Goal: Information Seeking & Learning: Learn about a topic

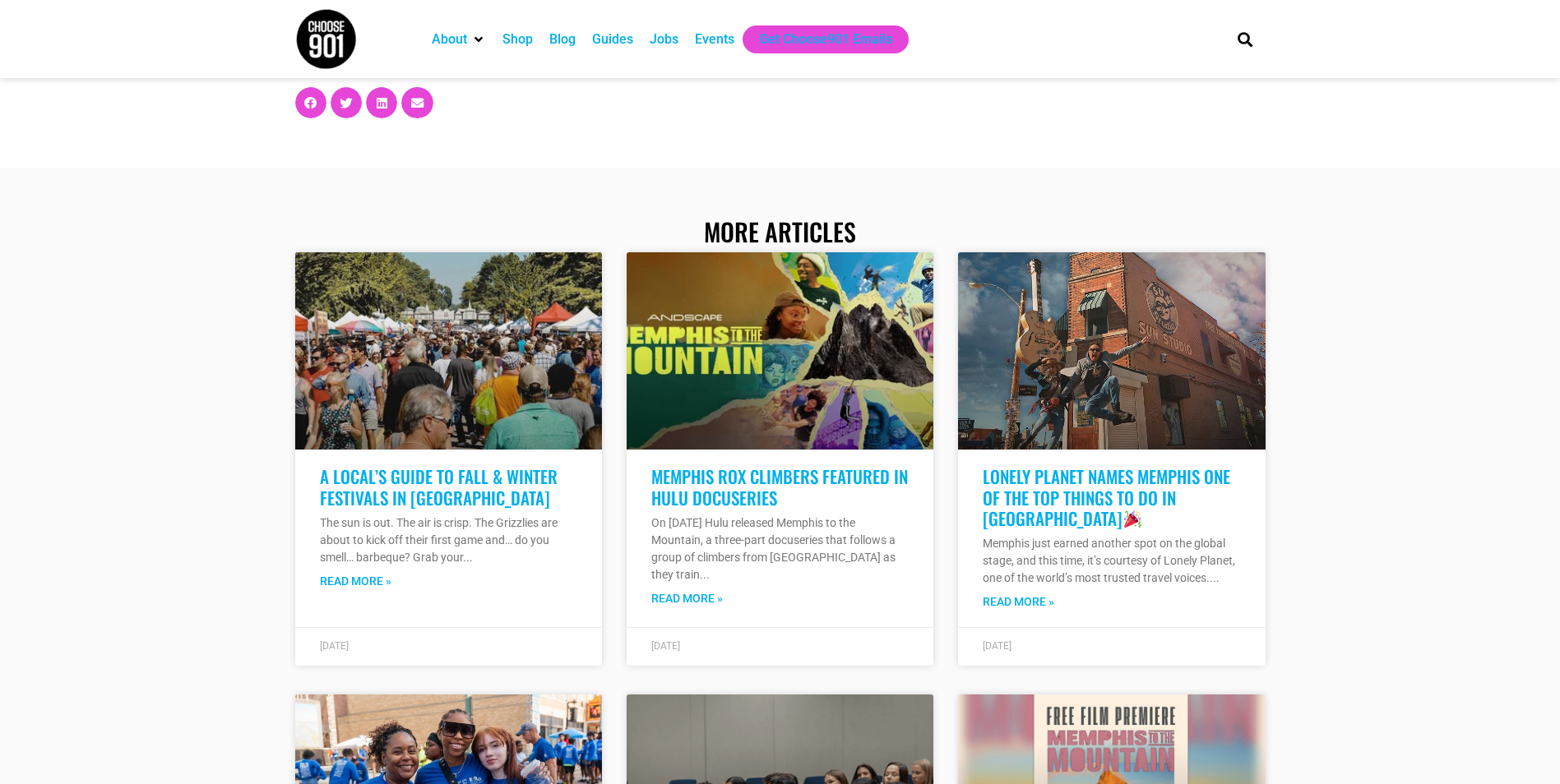
scroll to position [6658, 0]
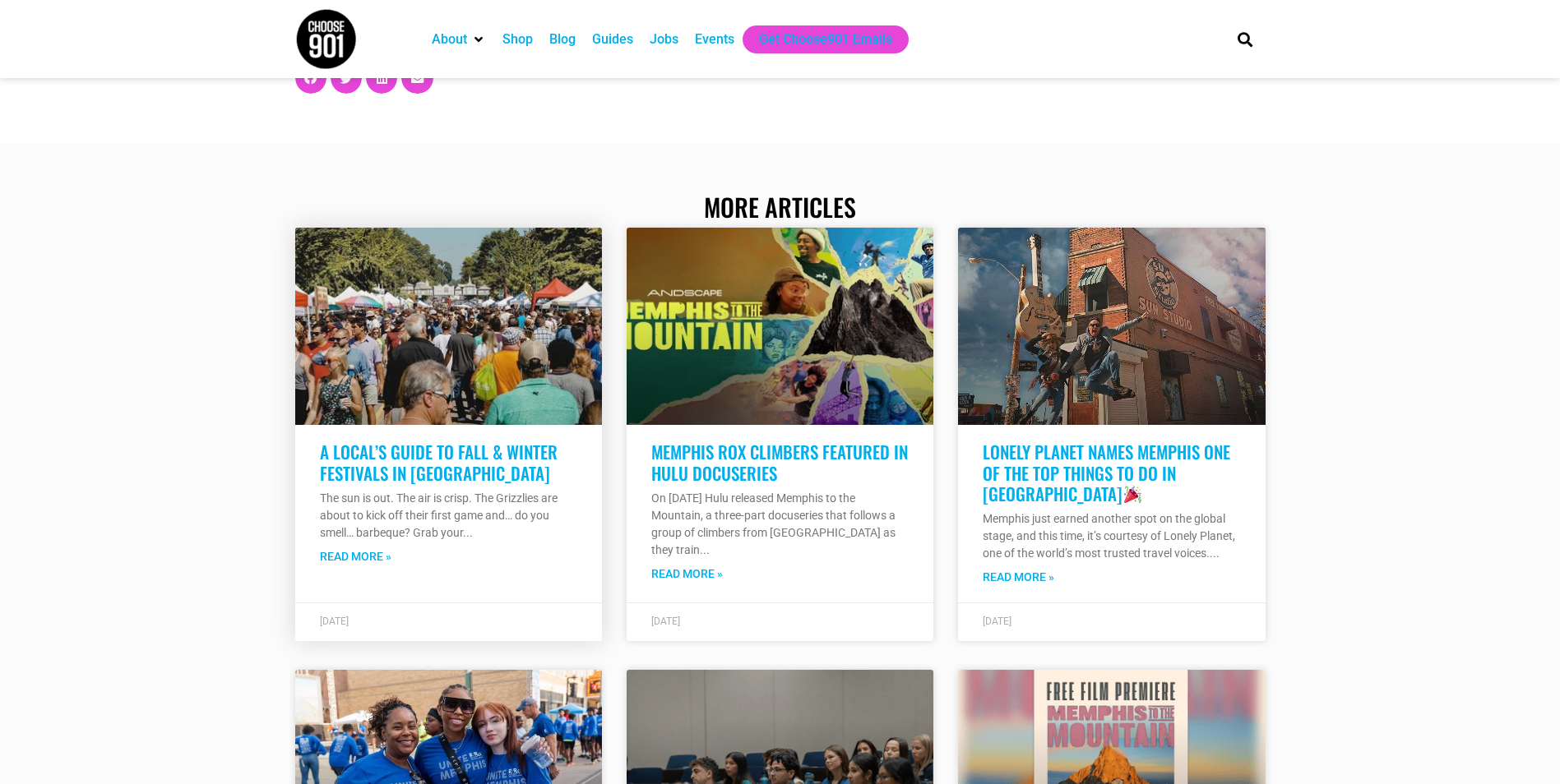
click at [434, 455] on link "A Local’s Guide to Fall & Winter Festivals in Memphis" at bounding box center [439, 461] width 238 height 46
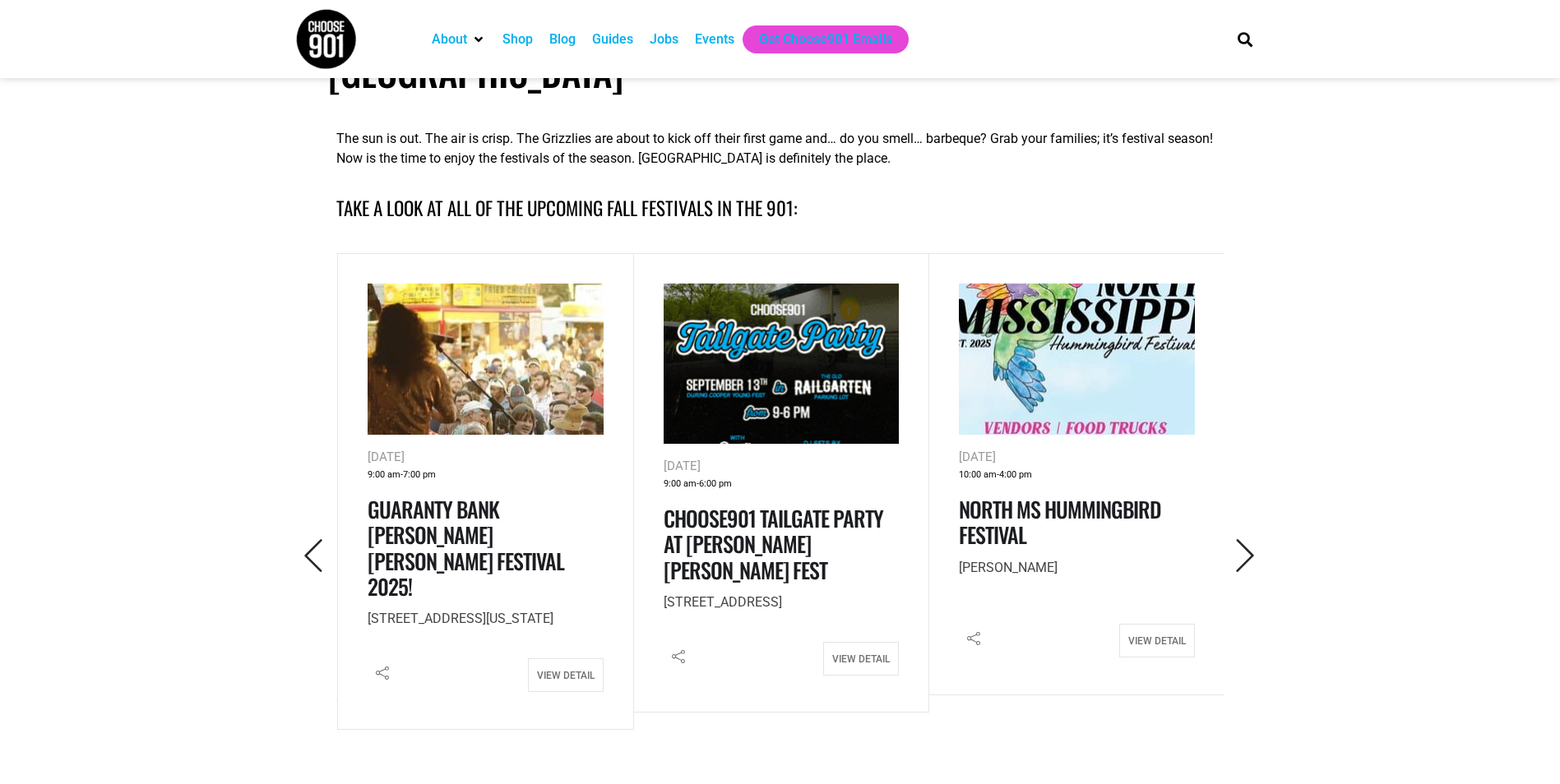
scroll to position [658, 0]
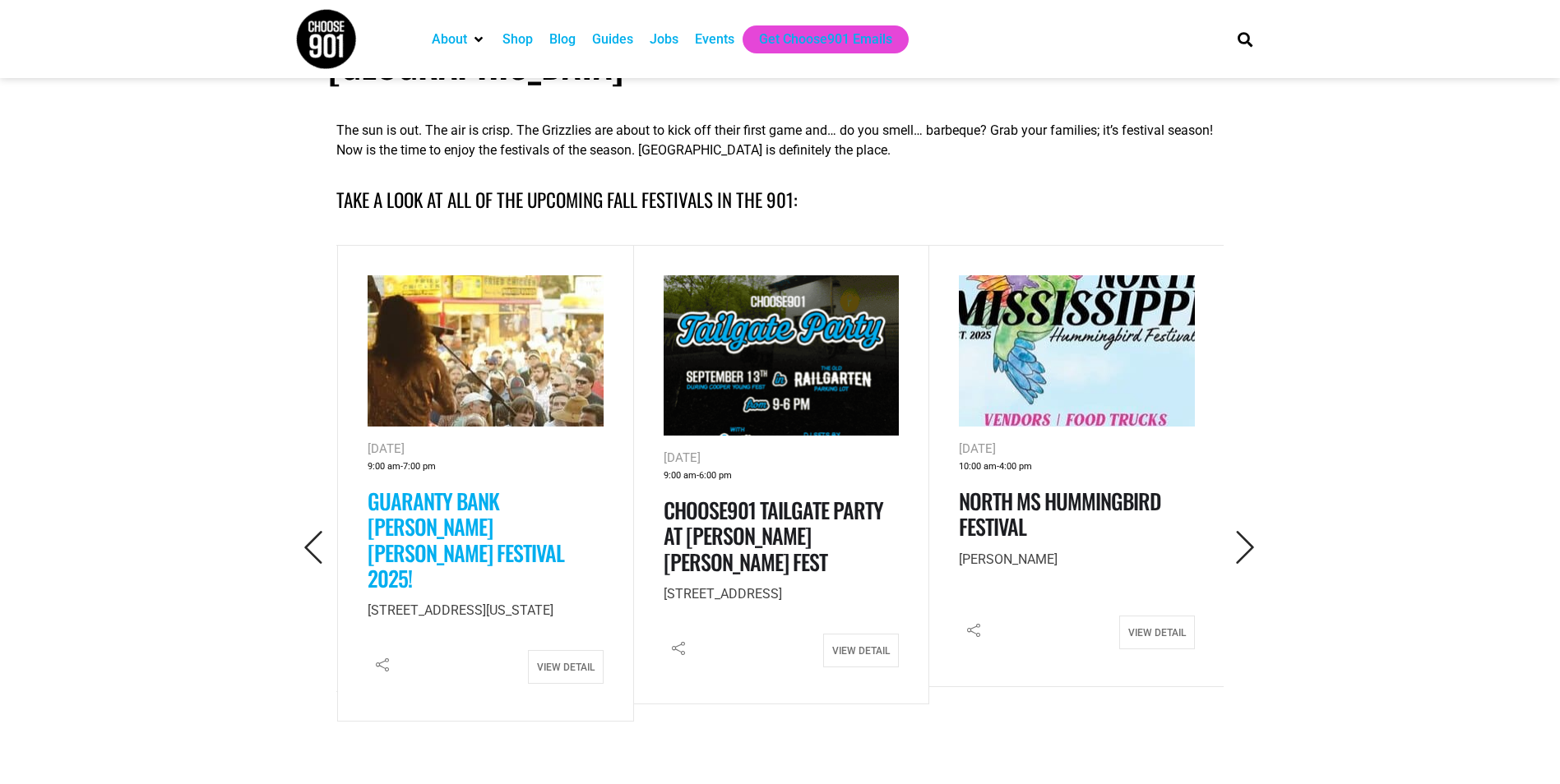
click at [507, 485] on link "Guaranty Bank [PERSON_NAME] [PERSON_NAME] Festival 2025!" at bounding box center [466, 539] width 197 height 109
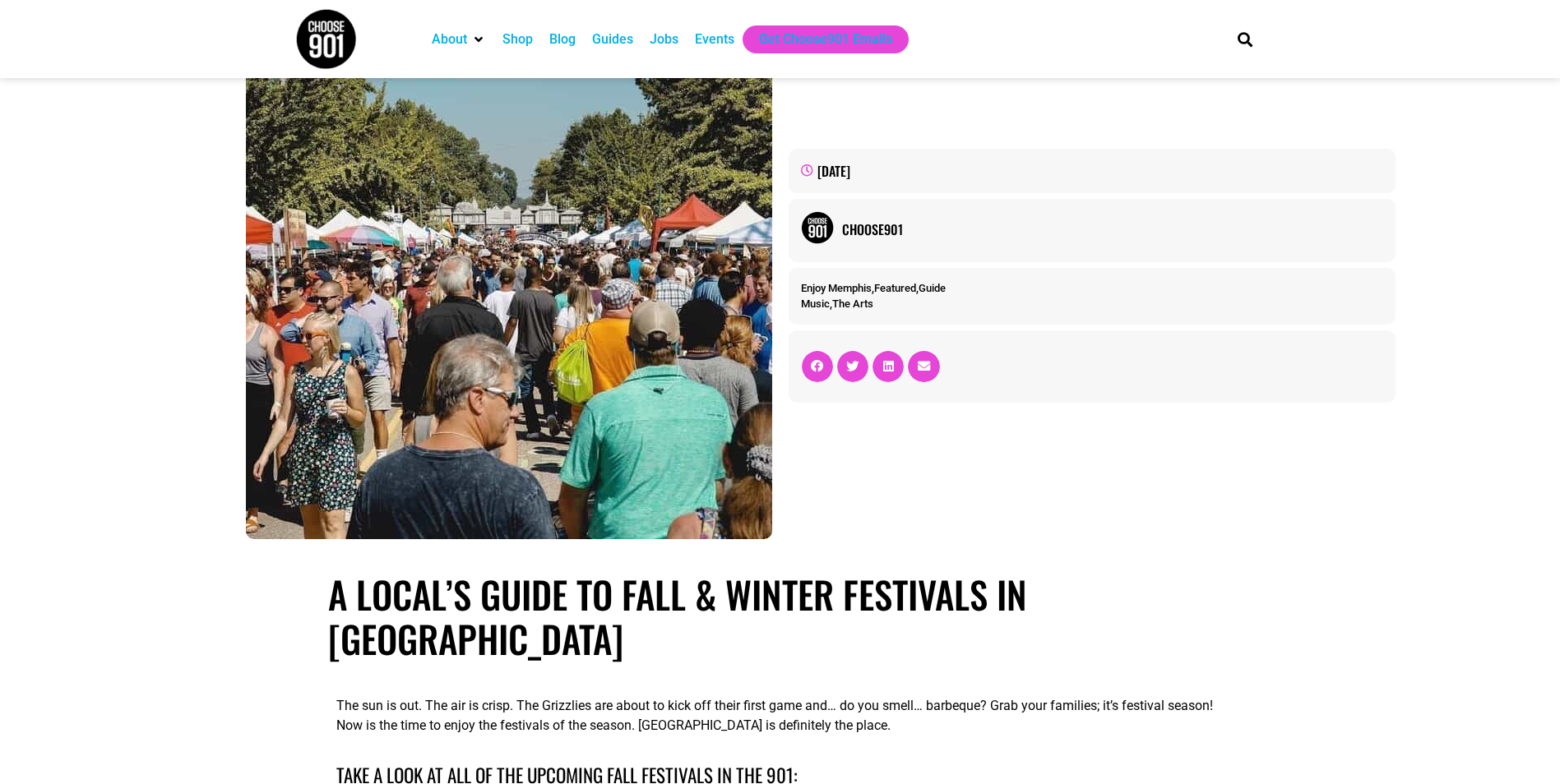
scroll to position [0, 0]
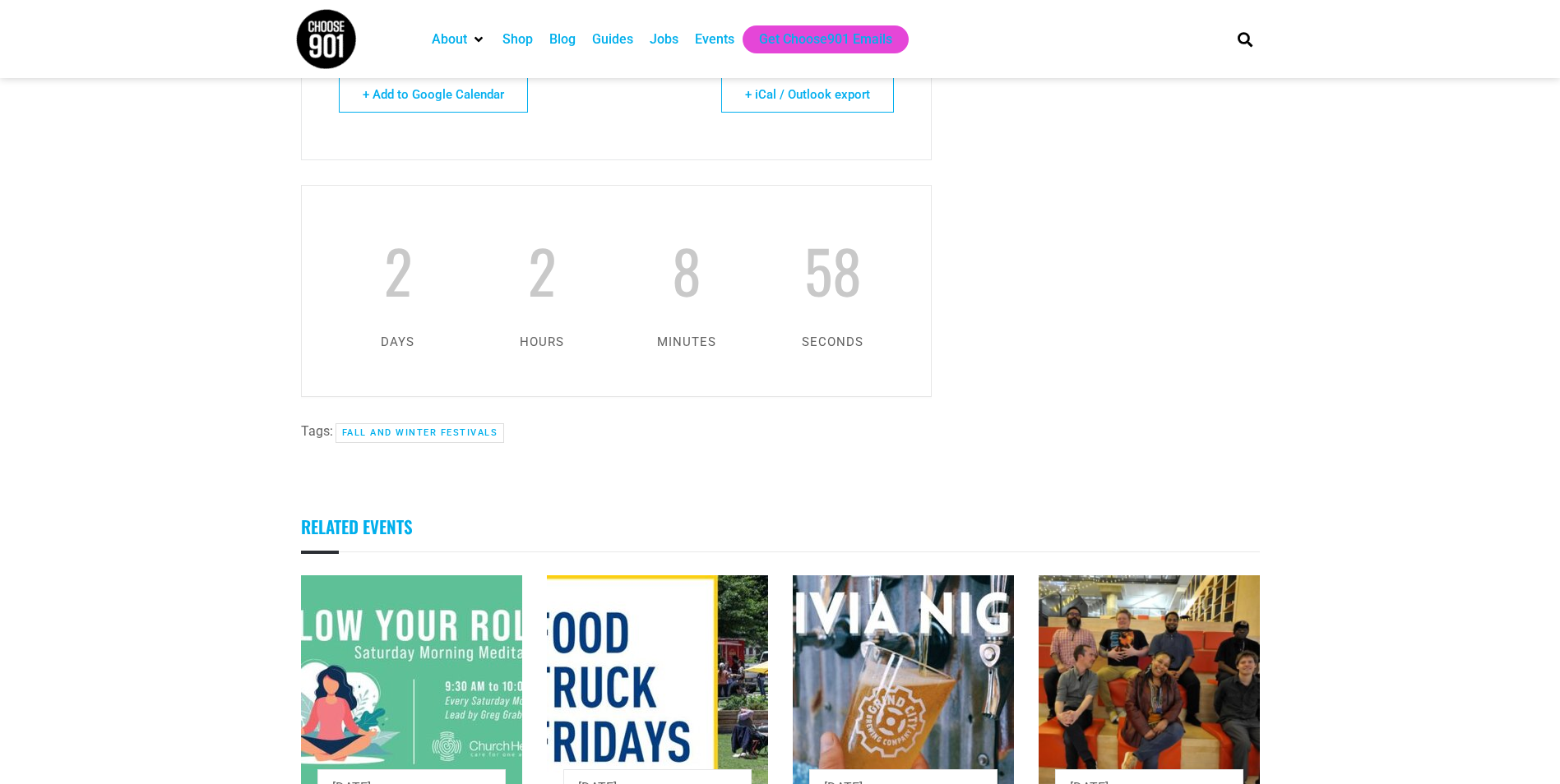
scroll to position [1891, 0]
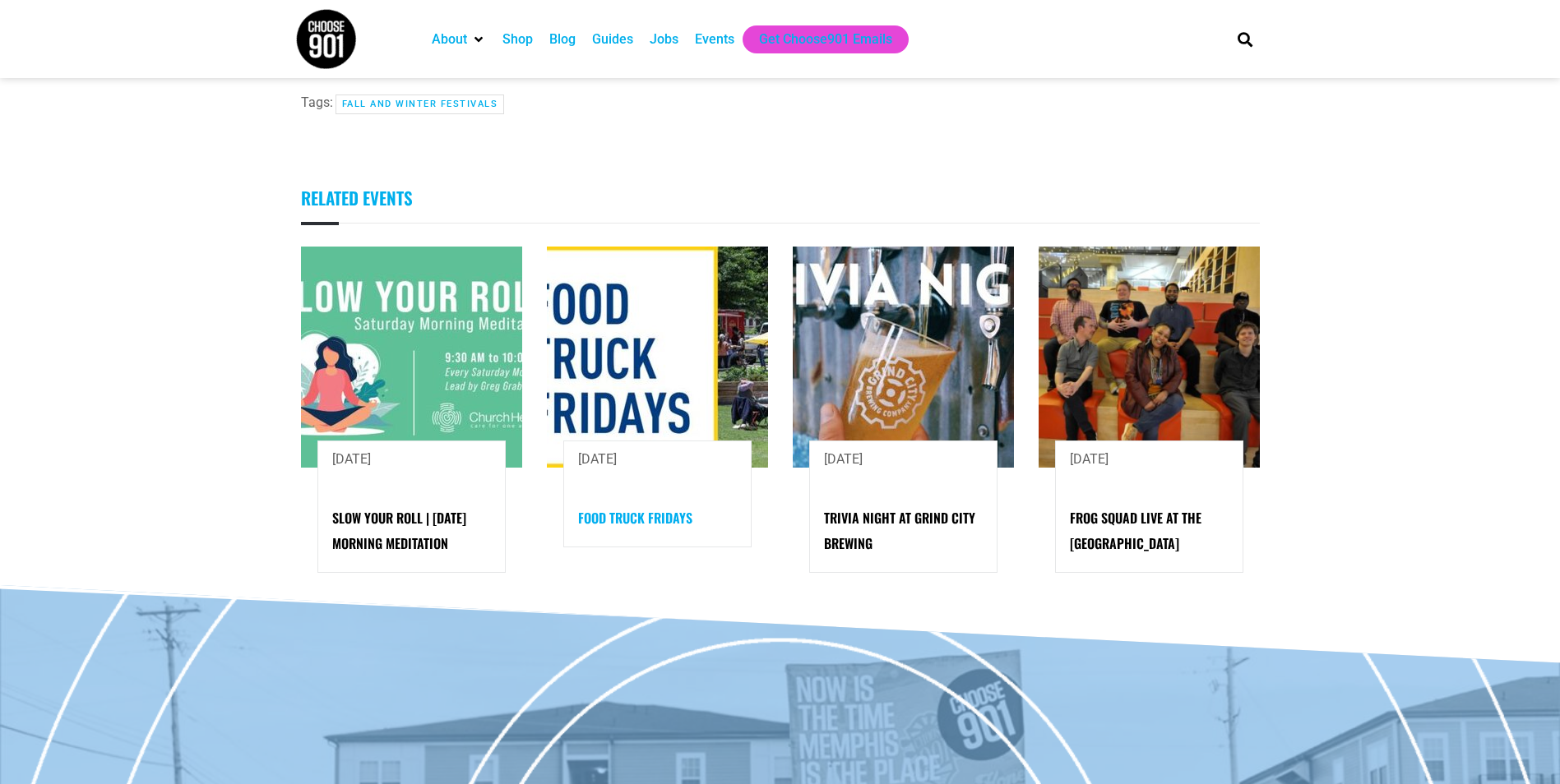
click at [651, 508] on link "Food Truck Fridays" at bounding box center [635, 518] width 114 height 19
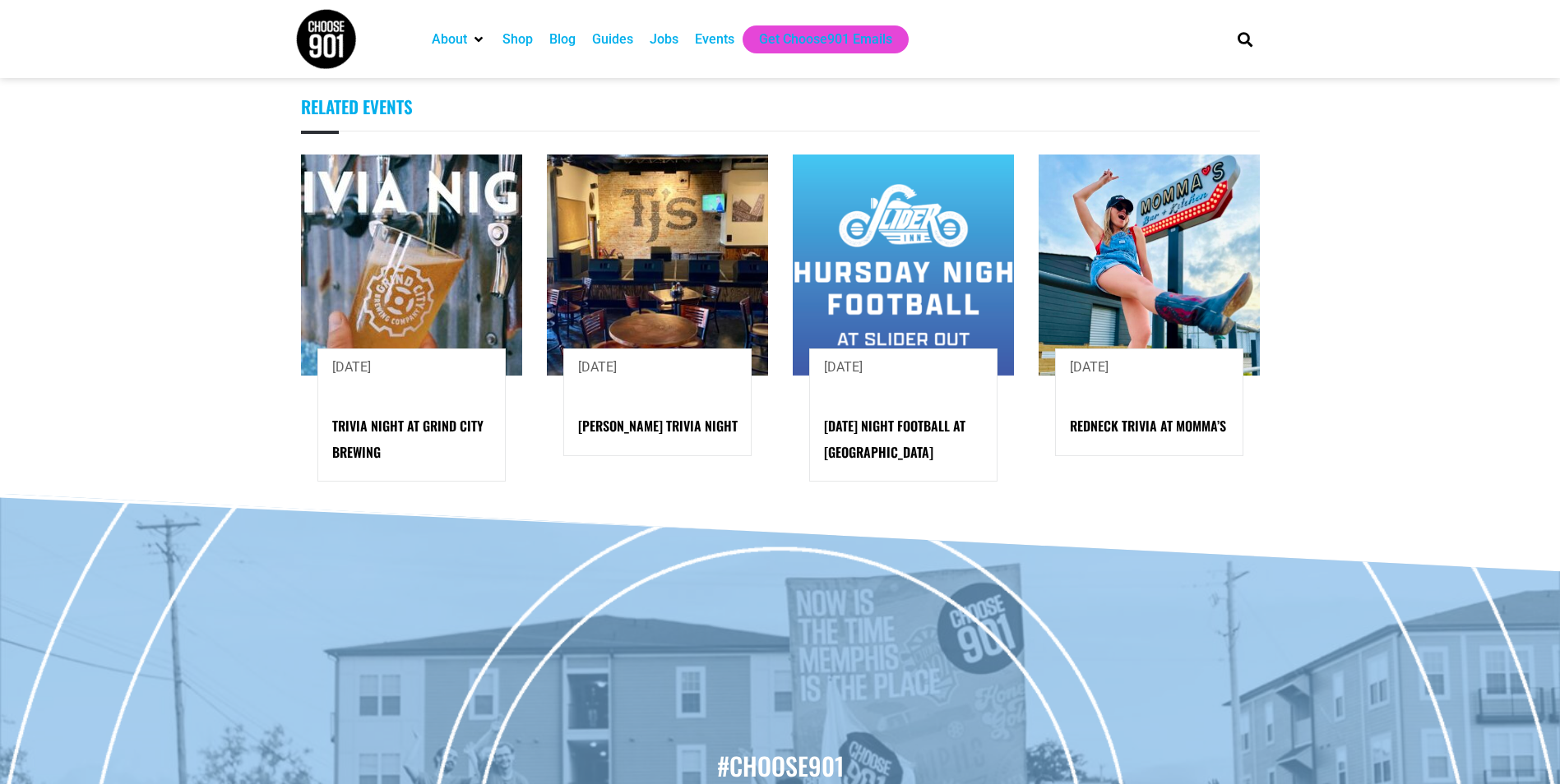
scroll to position [1069, 0]
